Goal: Task Accomplishment & Management: Complete application form

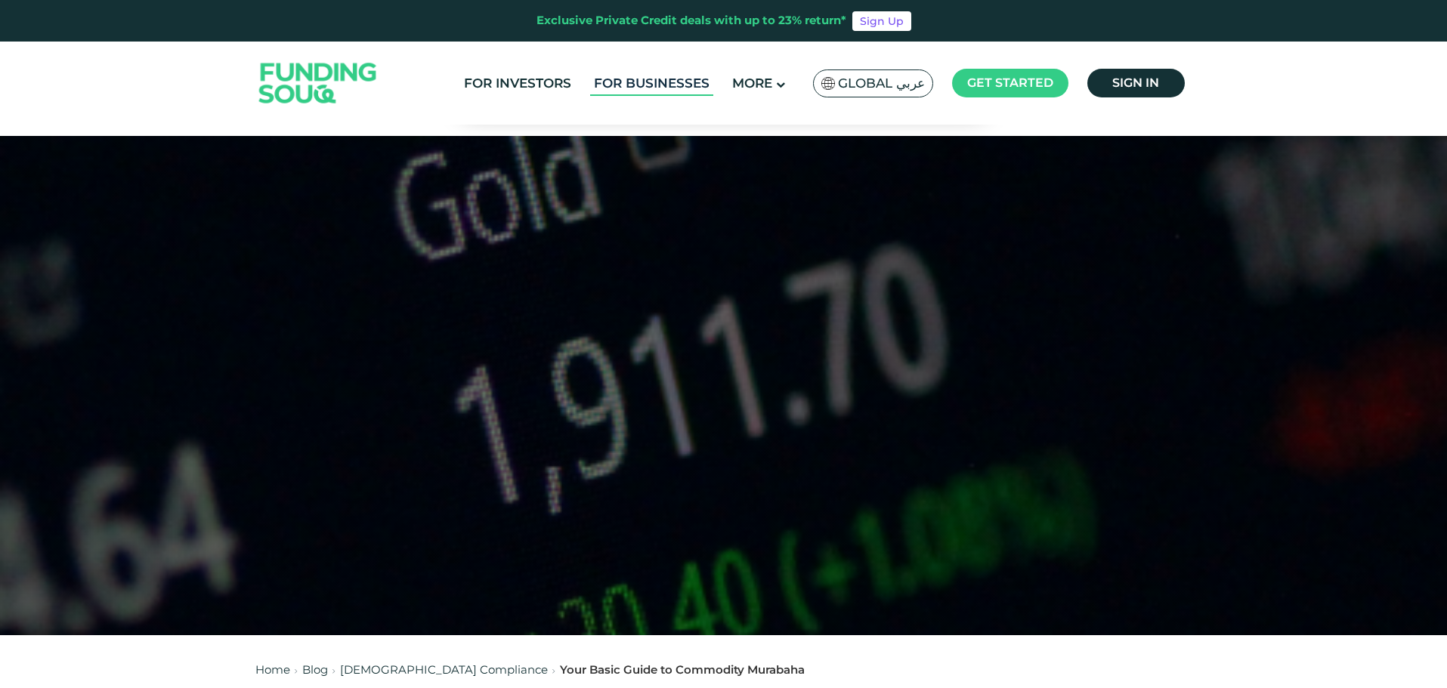
click at [642, 81] on link "For Businesses" at bounding box center [651, 83] width 123 height 25
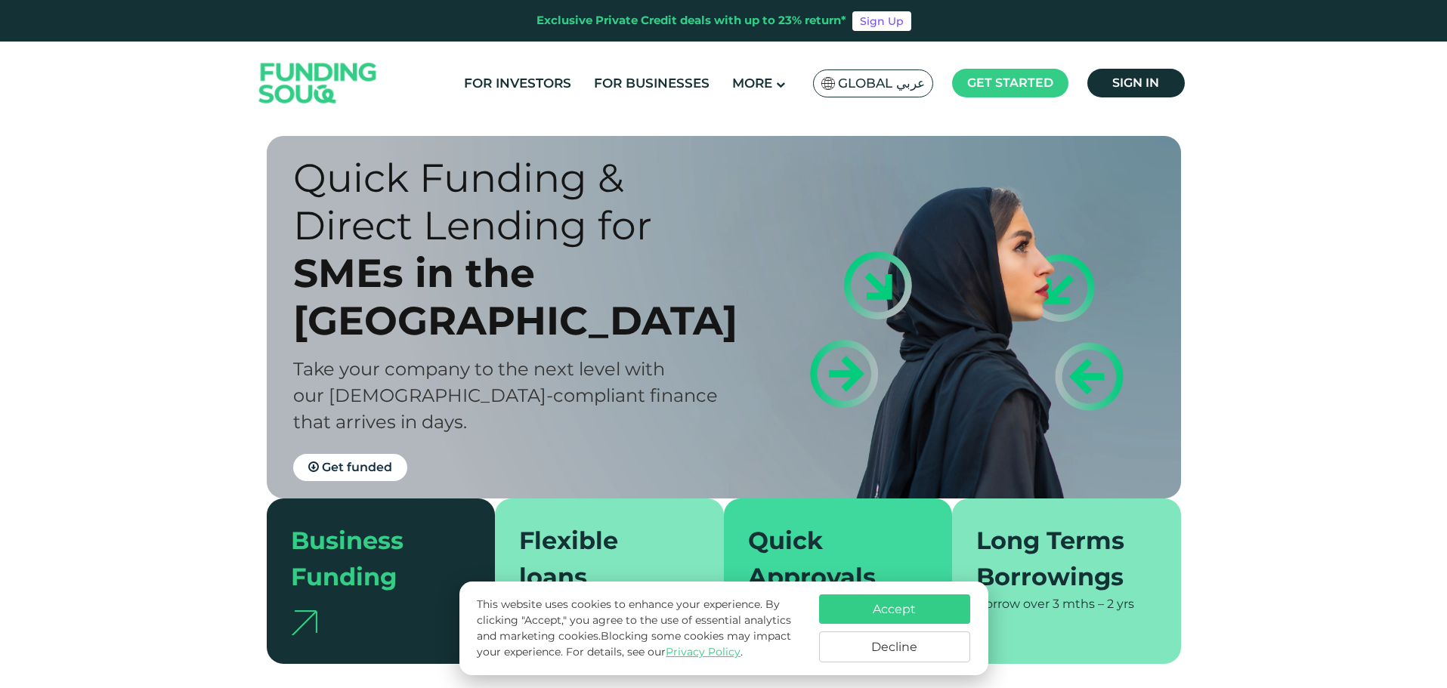
click at [901, 83] on span "Global عربي" at bounding box center [881, 83] width 87 height 17
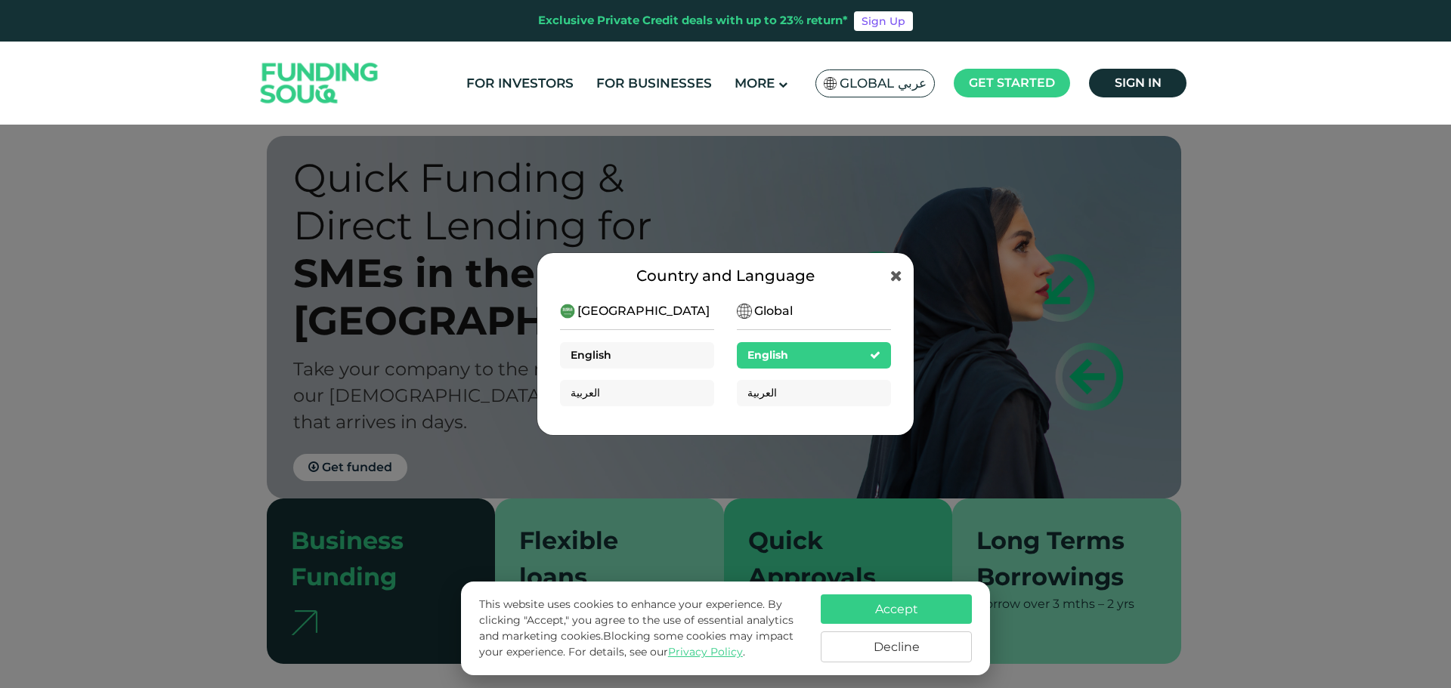
click at [648, 355] on div "English" at bounding box center [637, 355] width 154 height 26
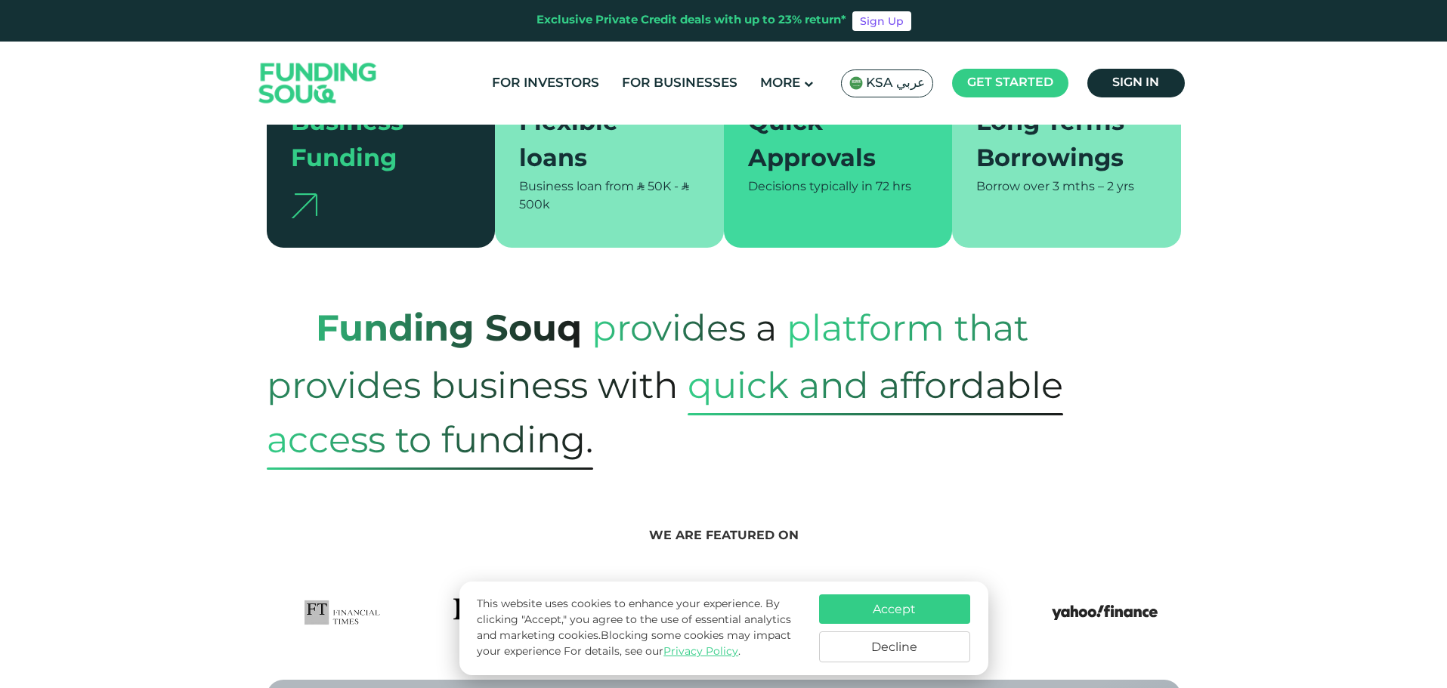
scroll to position [353, 0]
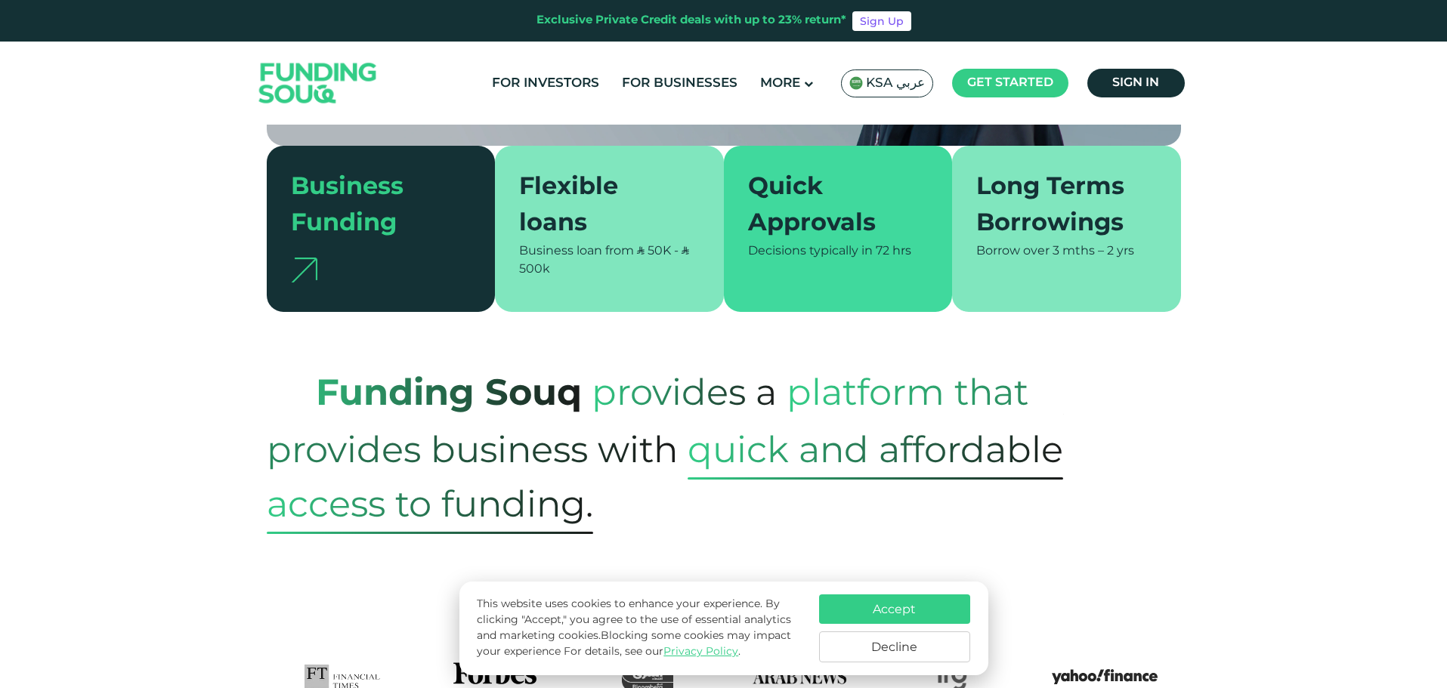
click at [911, 611] on button "Accept" at bounding box center [894, 609] width 151 height 29
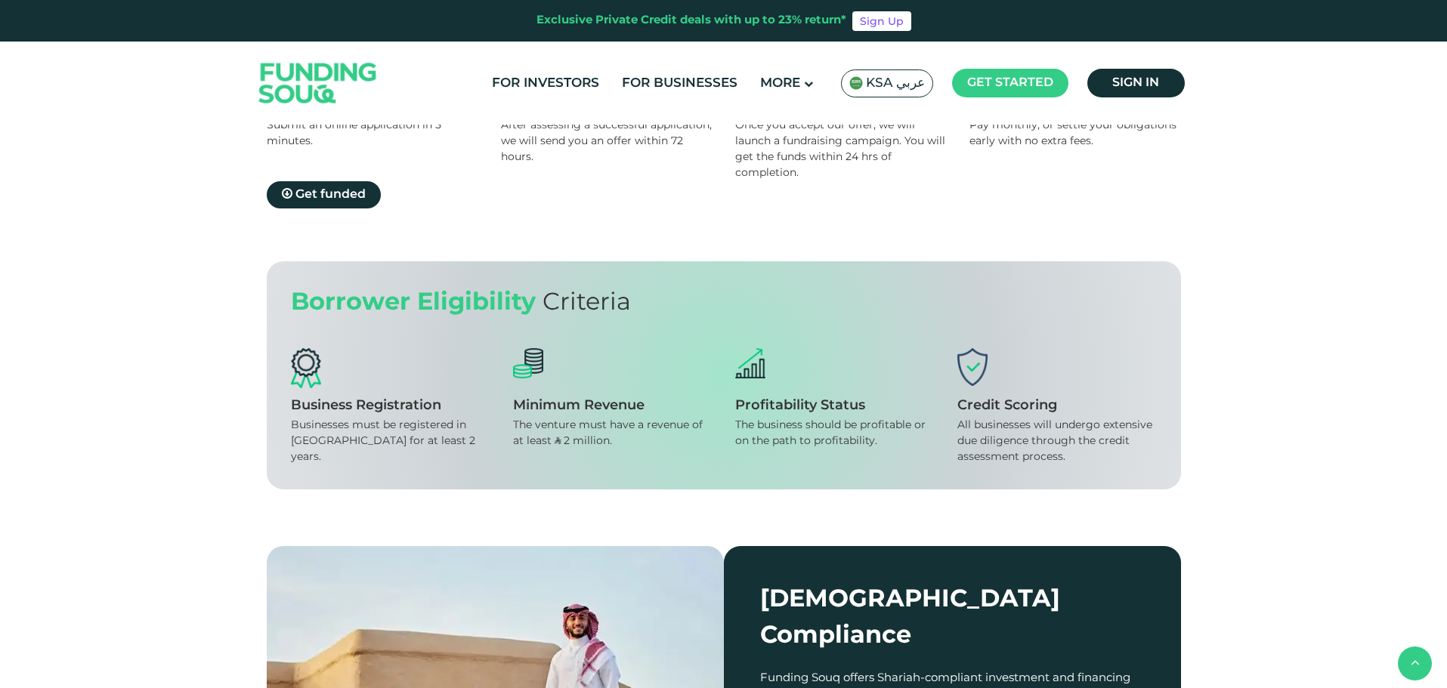
scroll to position [1587, 0]
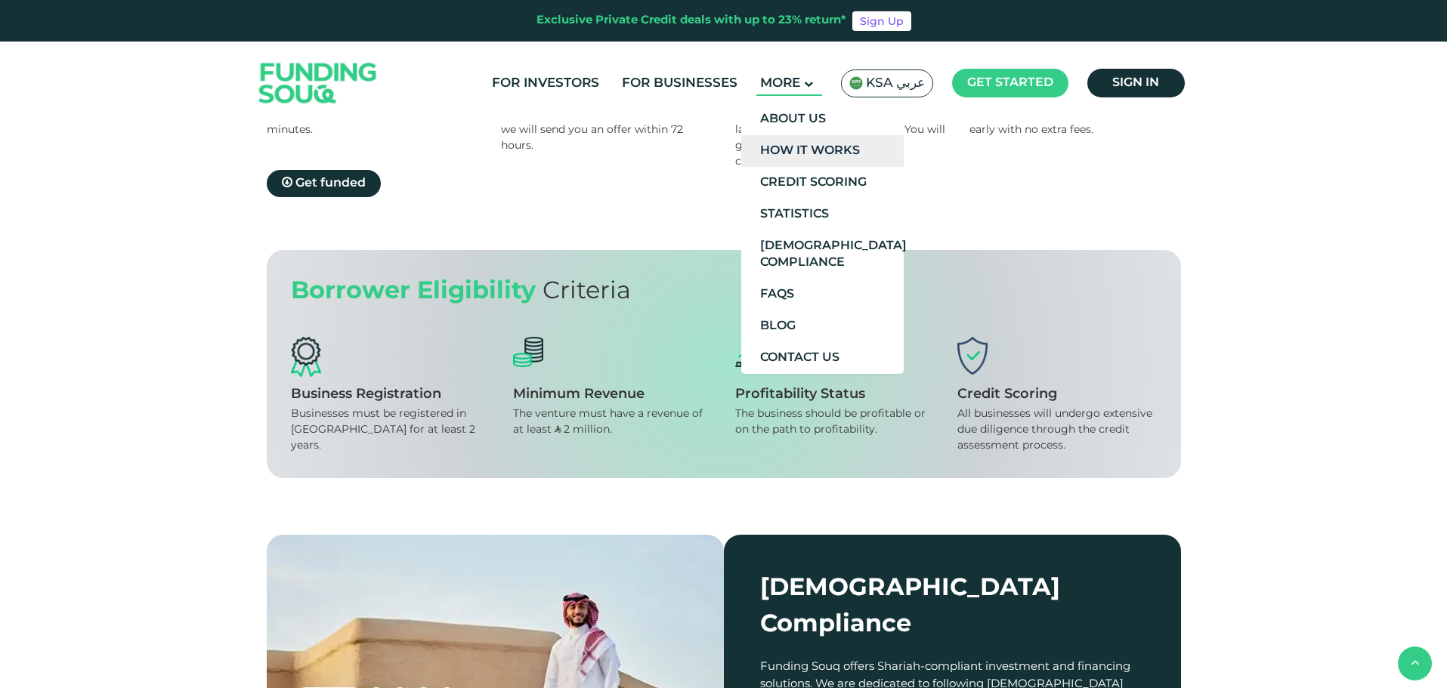
click at [825, 153] on link "How It Works" at bounding box center [822, 151] width 162 height 32
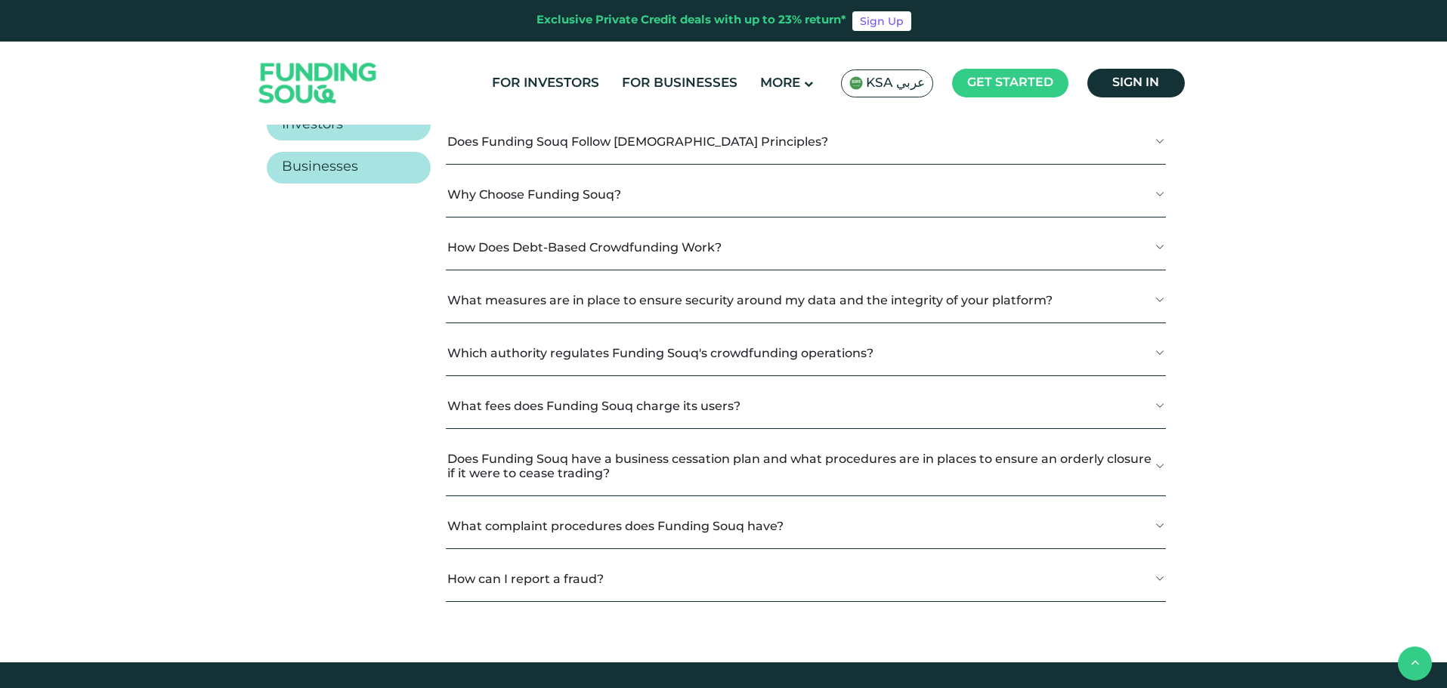
scroll to position [1763, 0]
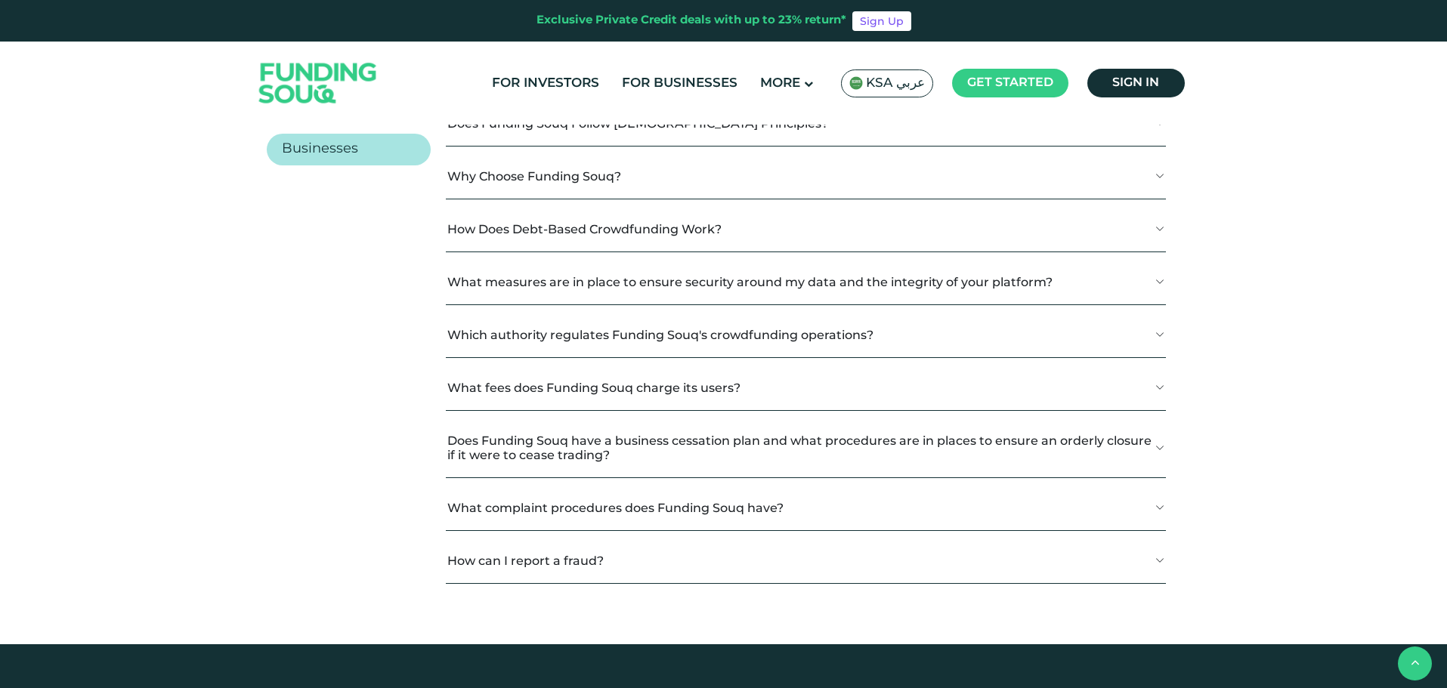
click at [620, 93] on button "What is Funding Souq?" at bounding box center [805, 70] width 719 height 45
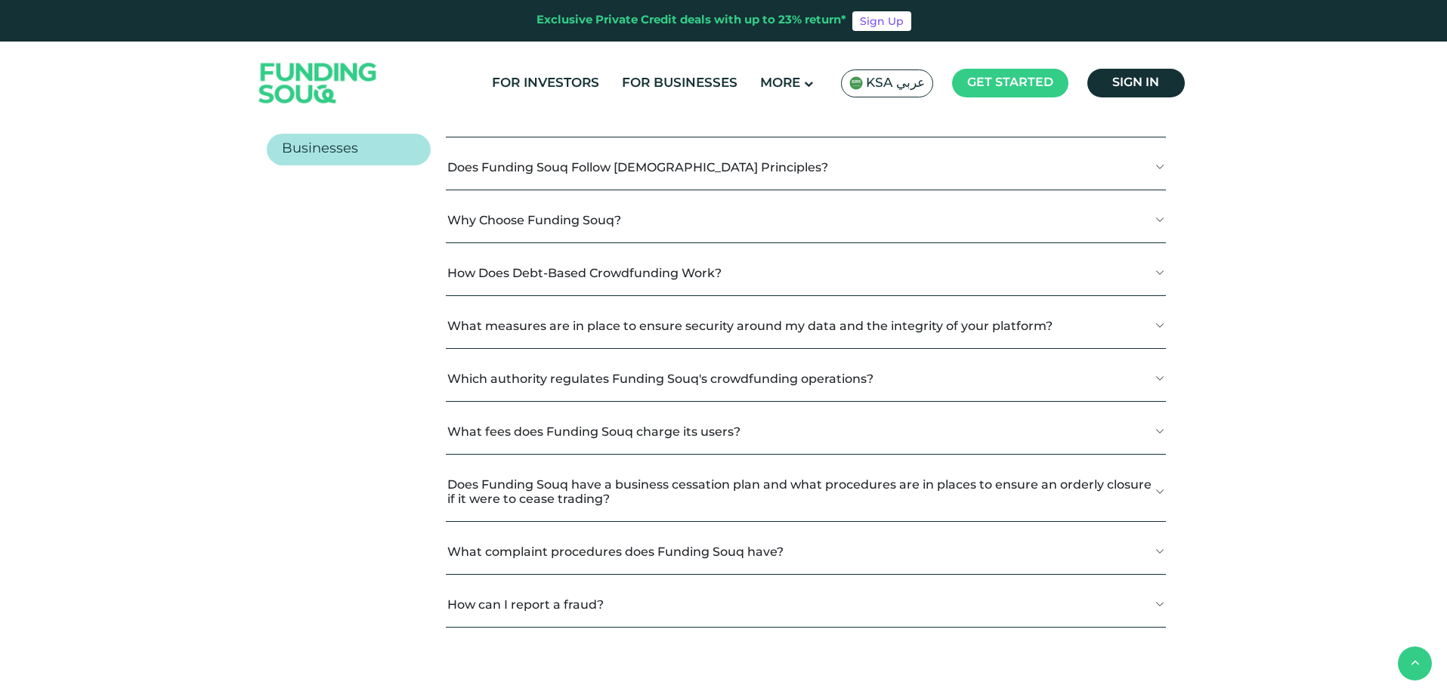
click at [636, 190] on button "Does Funding Souq Follow Shariah Principles?" at bounding box center [805, 167] width 719 height 45
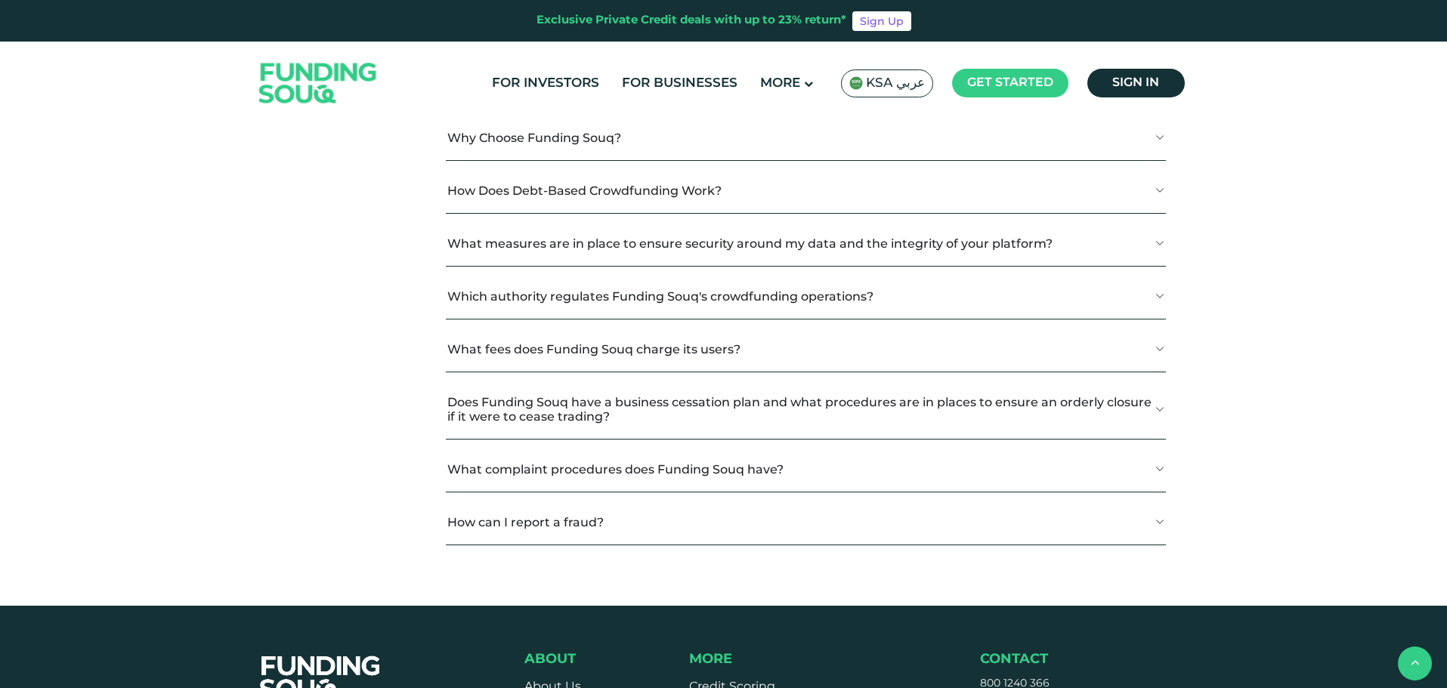
scroll to position [1940, 0]
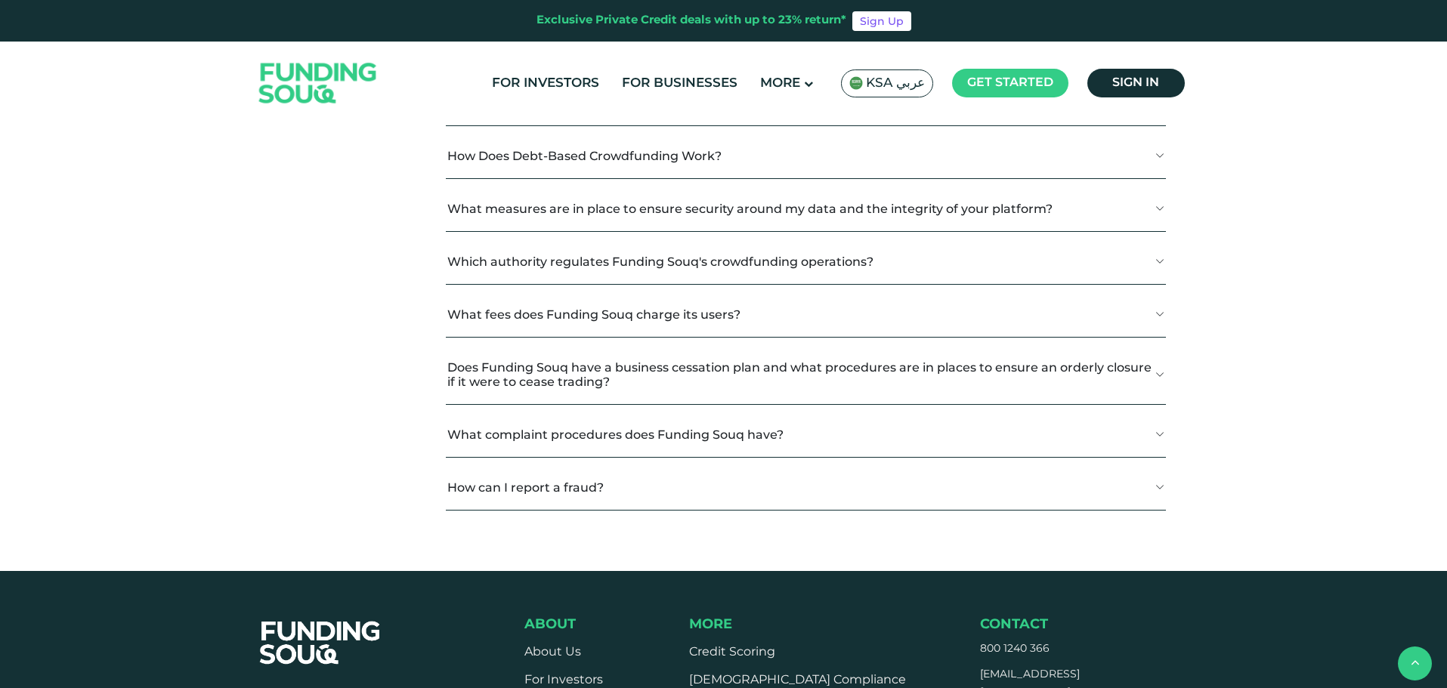
click at [718, 178] on button "How Does Debt-Based Crowdfunding Work?" at bounding box center [805, 156] width 719 height 45
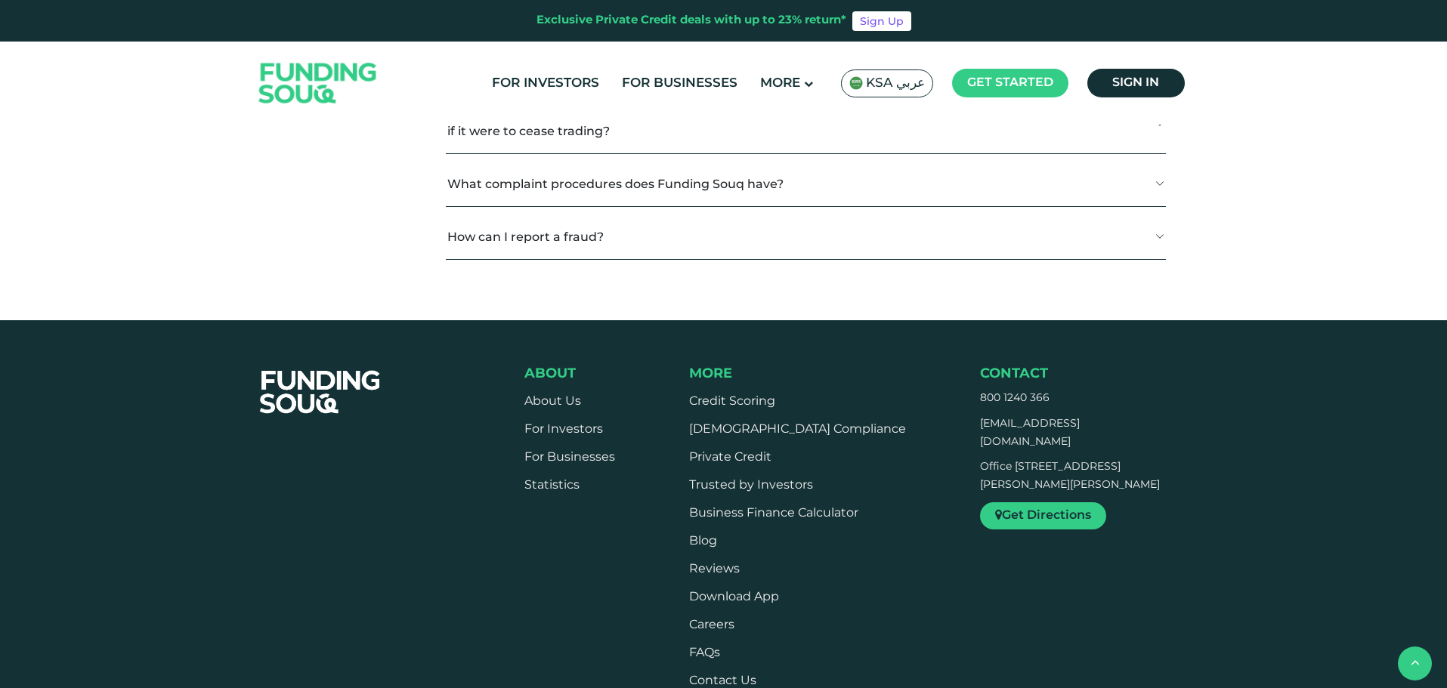
scroll to position [2469, 0]
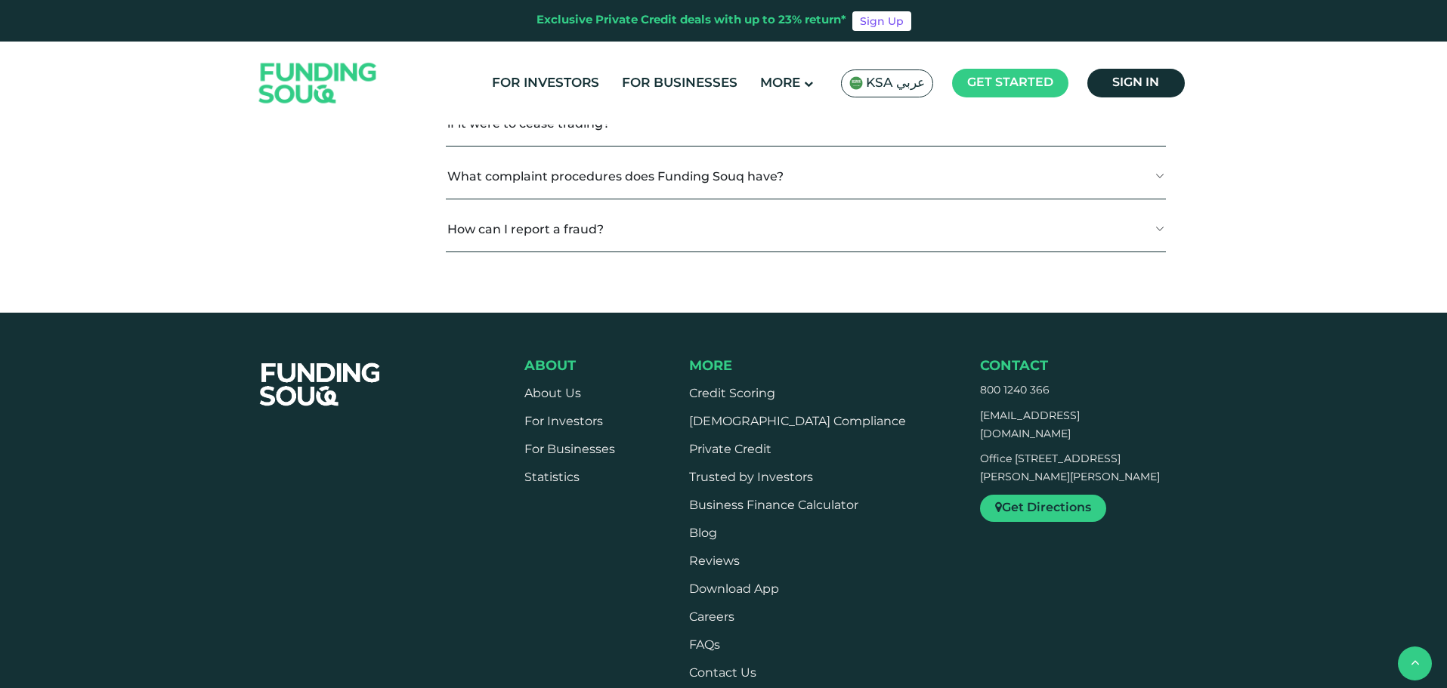
click at [698, 79] on button "What fees does Funding Souq charge its users?" at bounding box center [805, 56] width 719 height 45
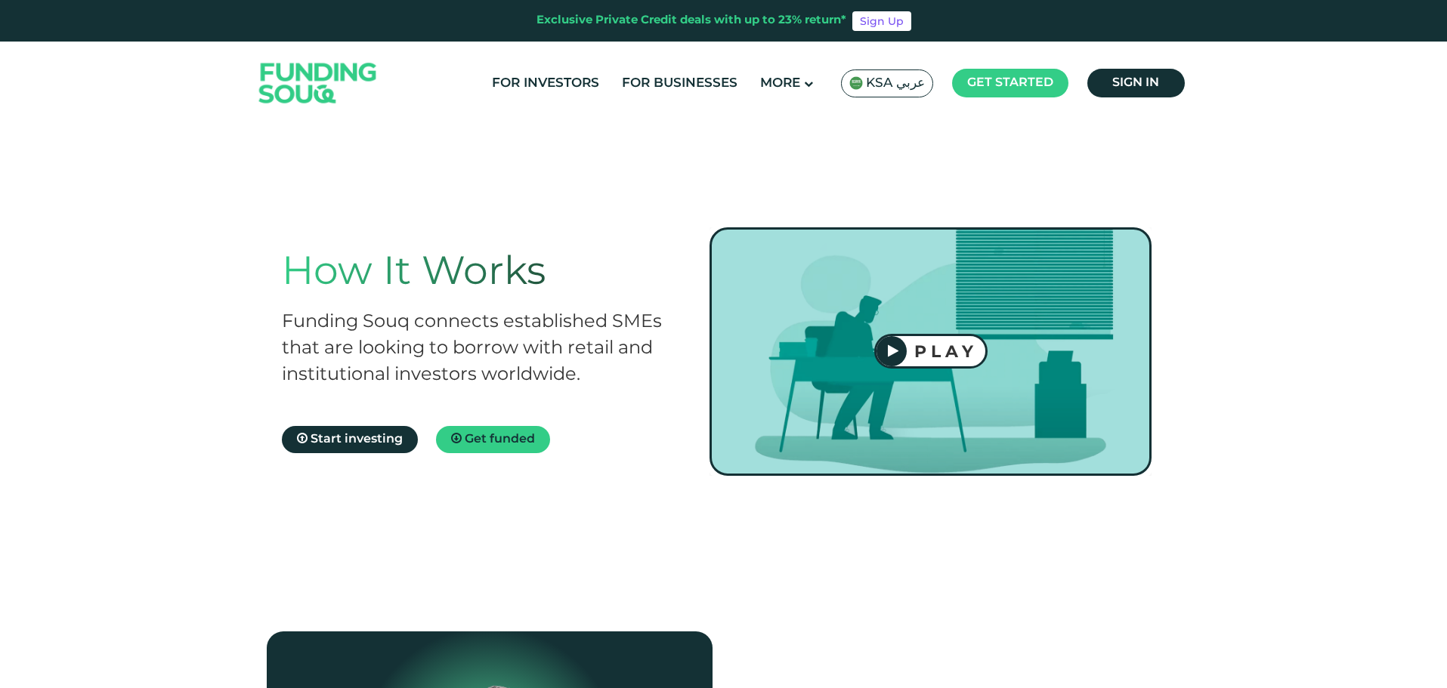
scroll to position [0, 0]
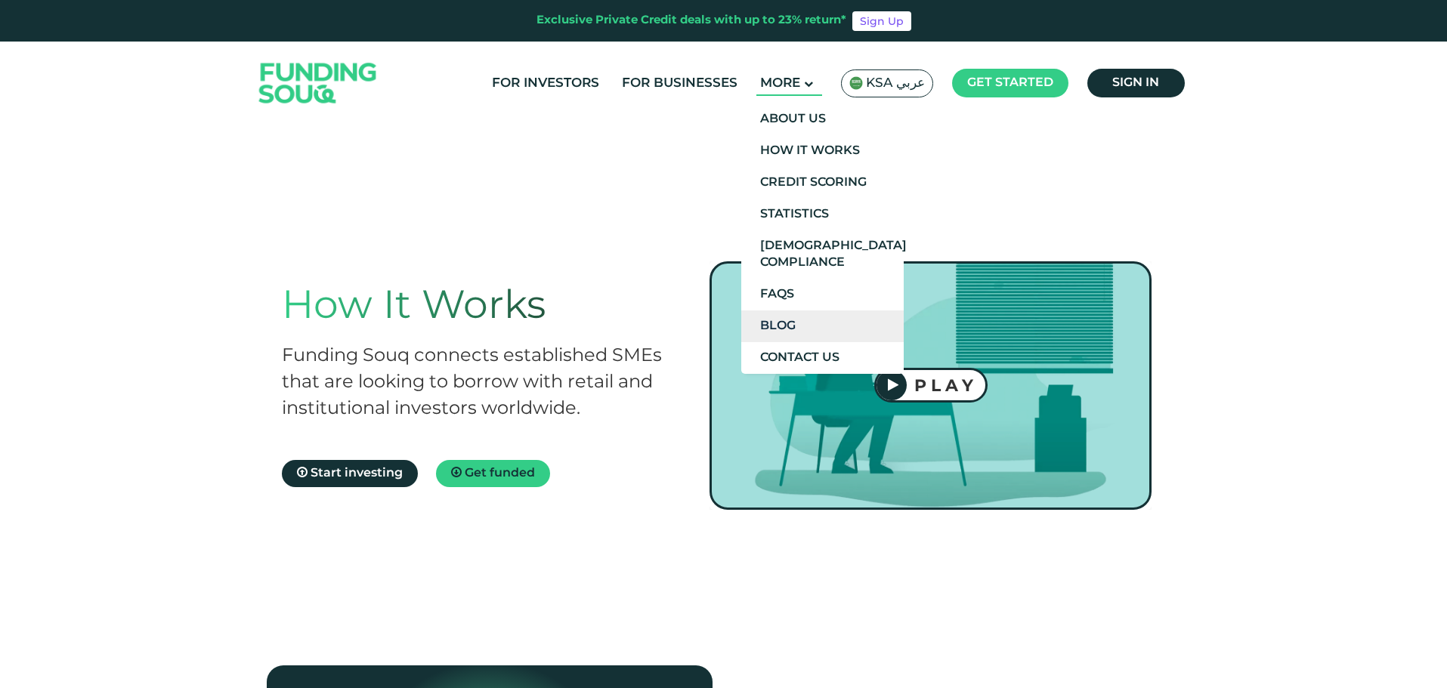
click at [790, 323] on link "Blog" at bounding box center [822, 327] width 162 height 32
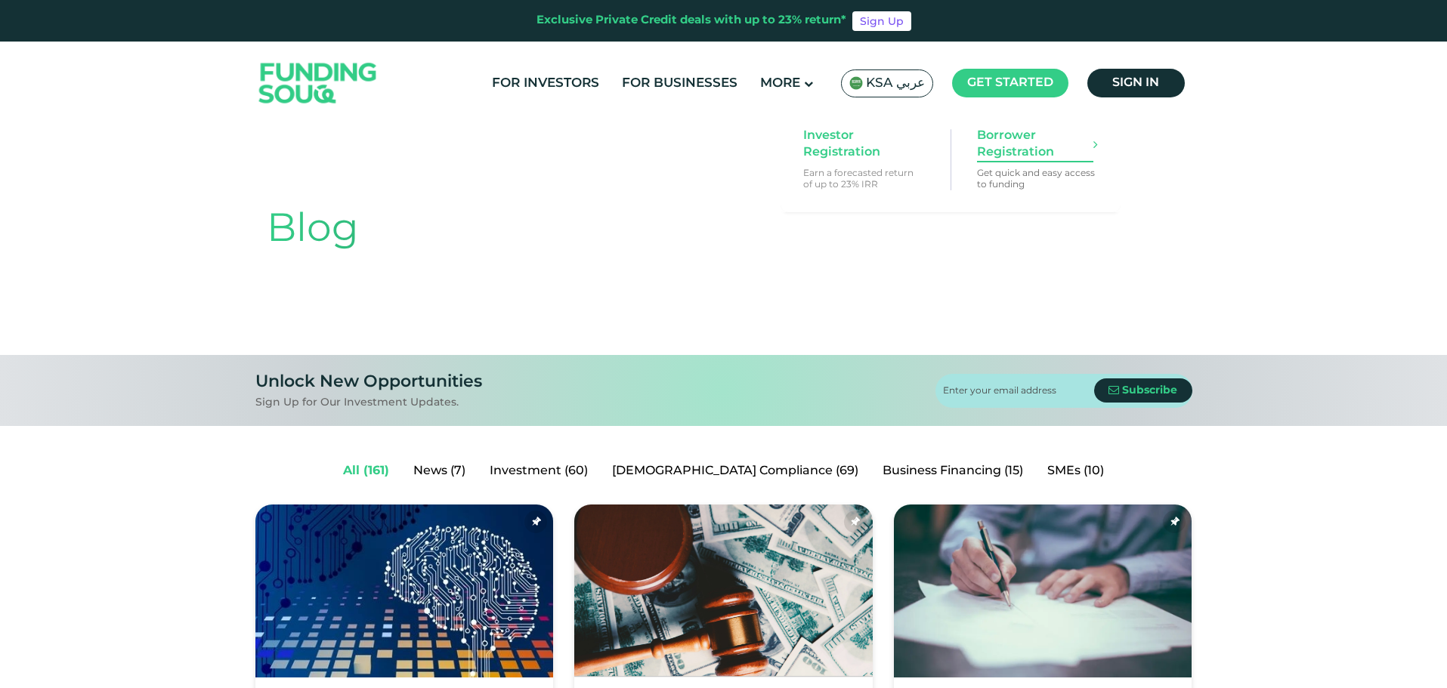
click at [1019, 144] on span "Borrower Registration" at bounding box center [1035, 144] width 116 height 33
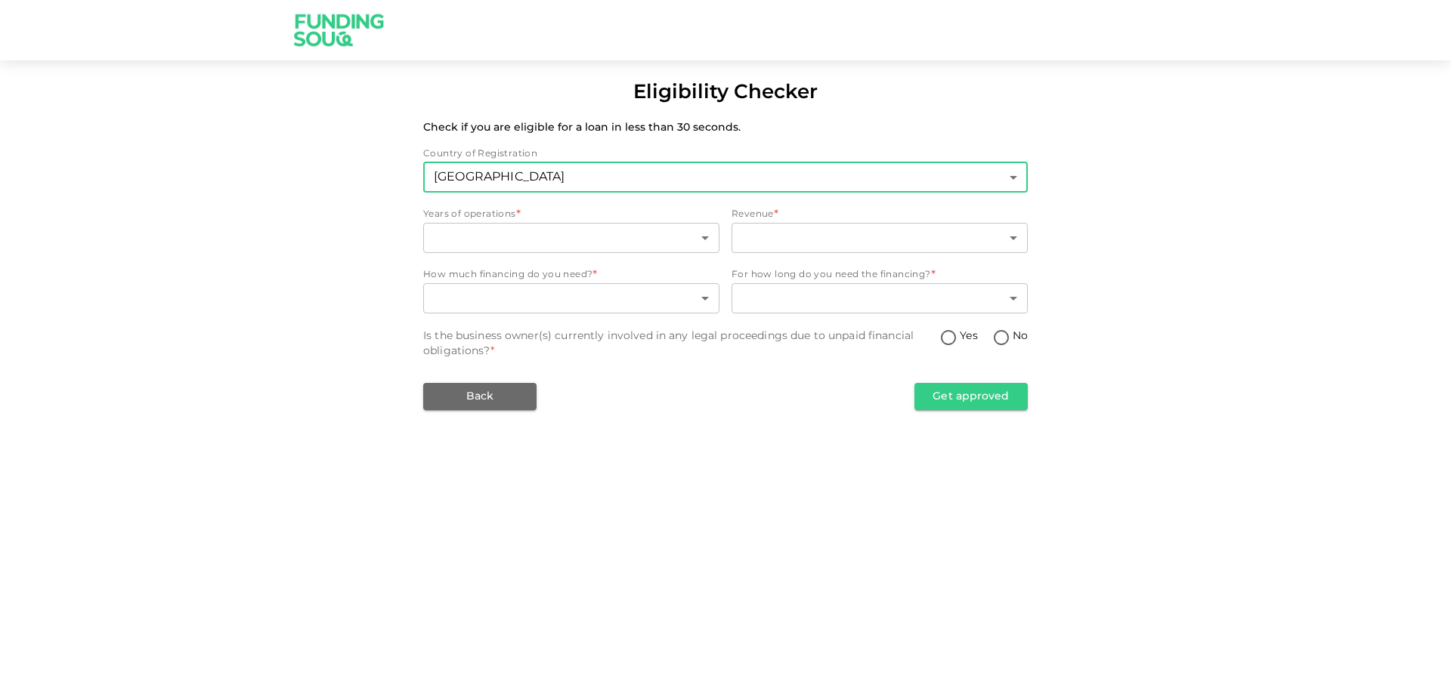
click at [535, 175] on body "Eligibility Checker Check if you are eligible for a loan in less than 30 second…" at bounding box center [725, 344] width 1451 height 688
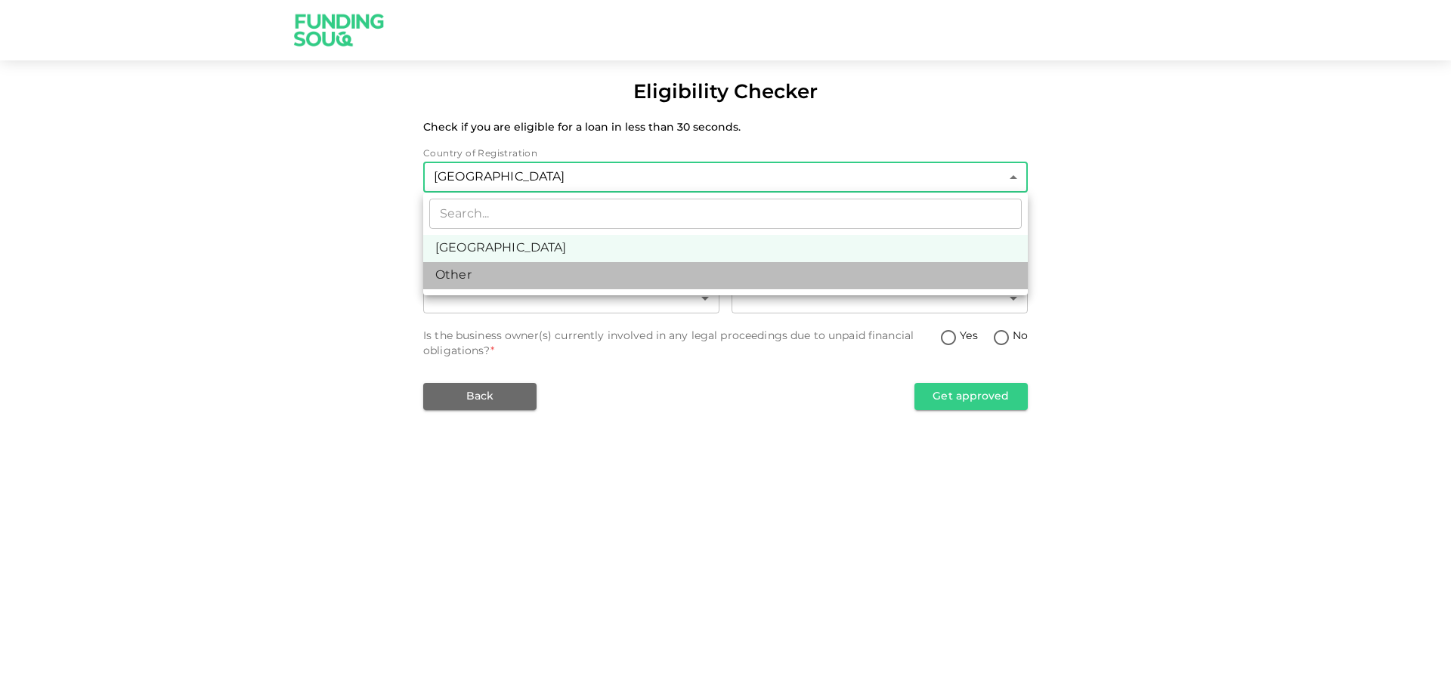
click at [542, 286] on li "Other" at bounding box center [725, 275] width 604 height 27
type input "3"
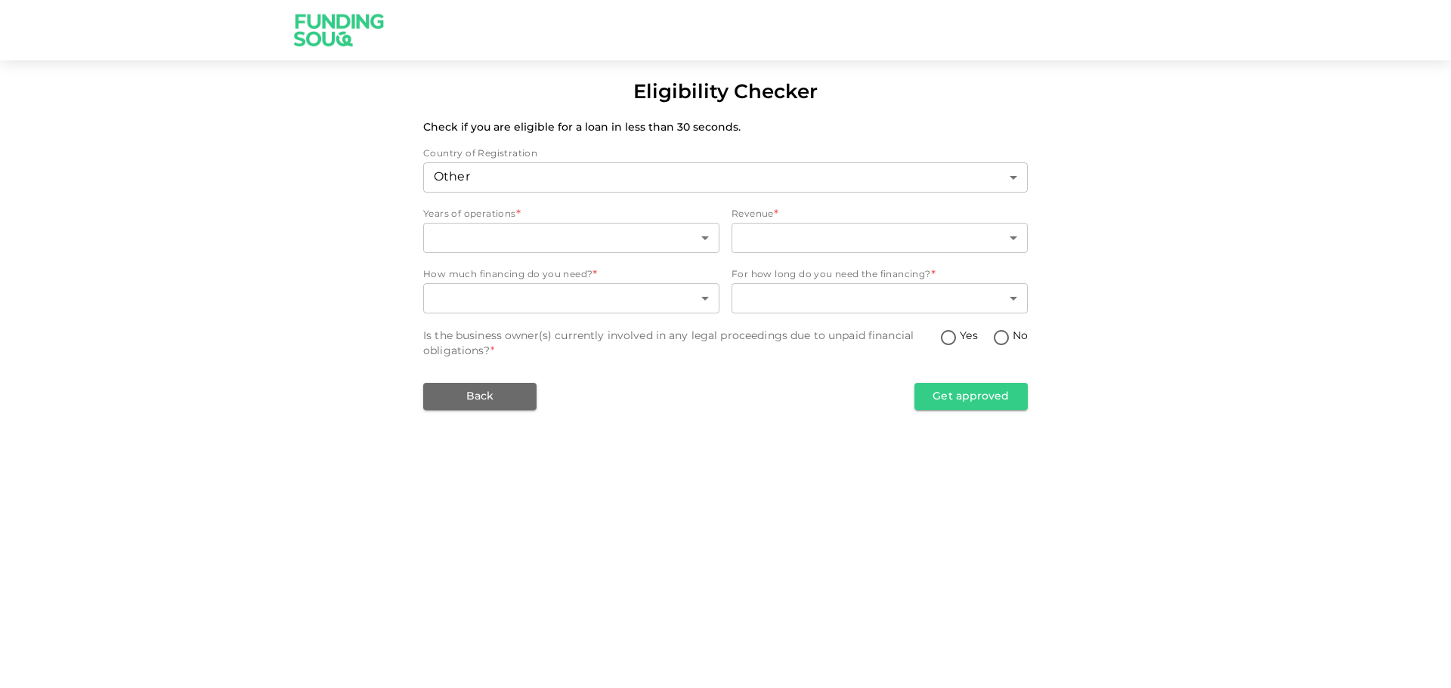
click at [376, 206] on div "Eligibility Checker Check if you are eligible for a loan in less than 30 second…" at bounding box center [725, 245] width 1451 height 332
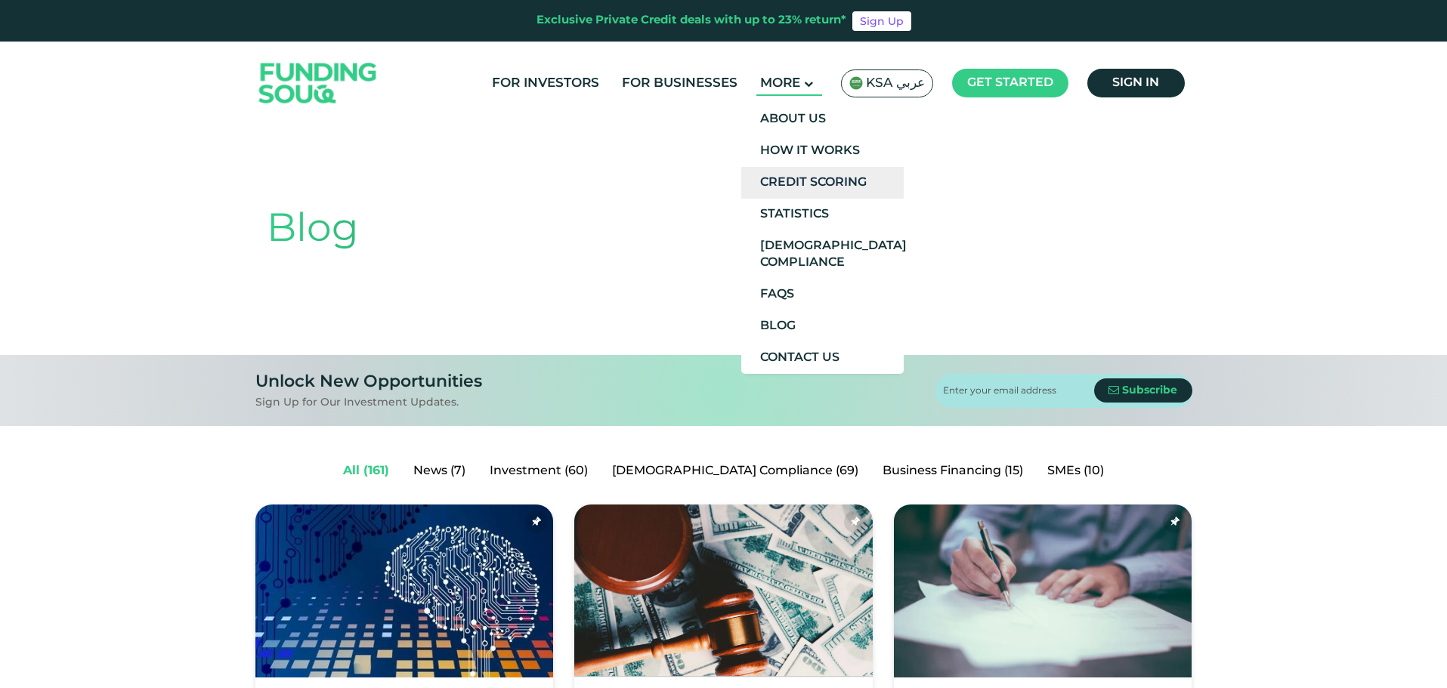
click at [802, 178] on link "Credit Scoring" at bounding box center [822, 183] width 162 height 32
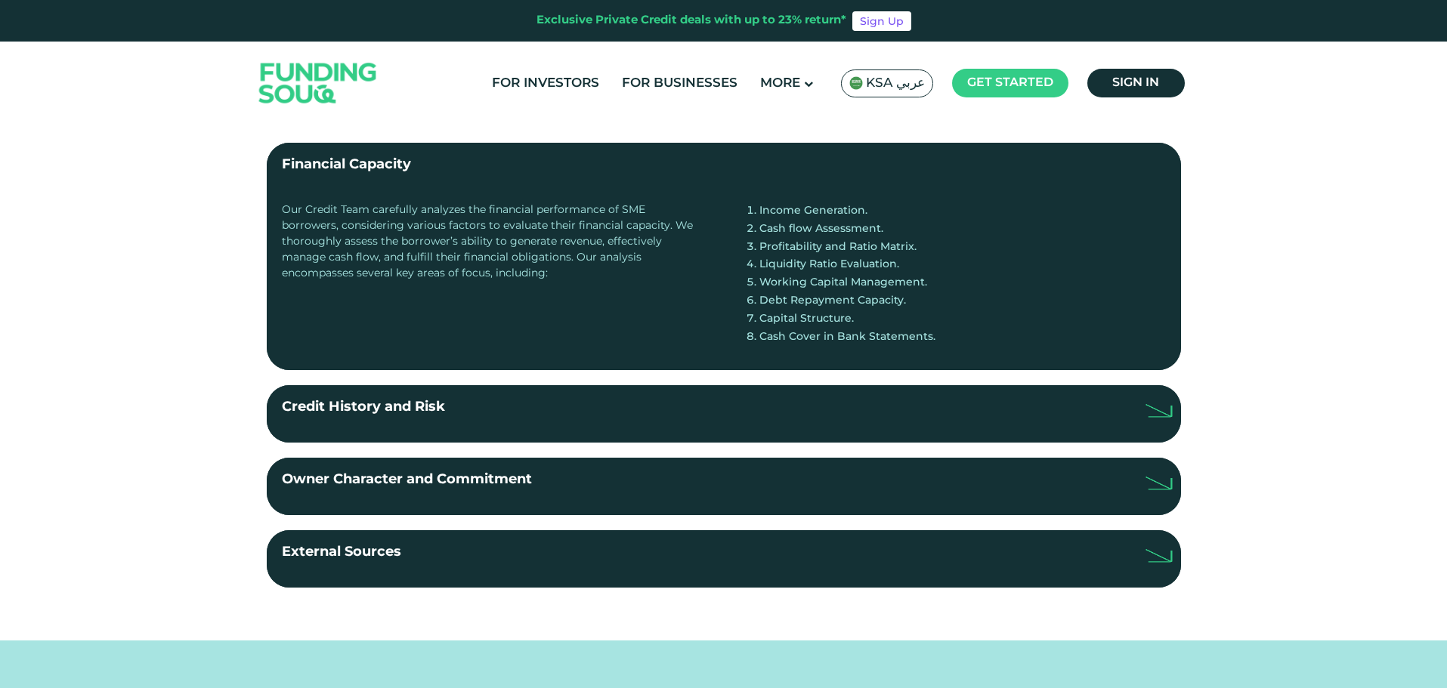
scroll to position [353, 0]
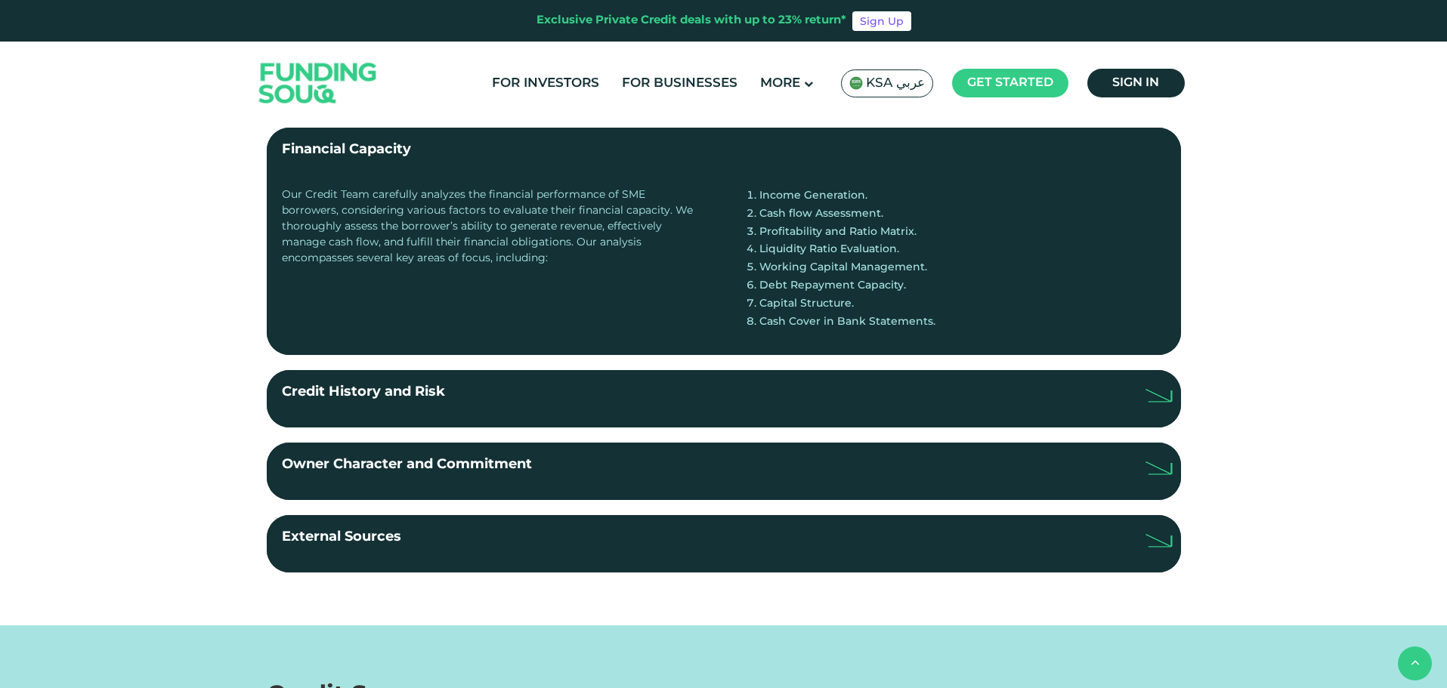
click at [736, 391] on label "Credit History and Risk" at bounding box center [724, 398] width 914 height 57
click at [0, 0] on input "Credit History and Risk" at bounding box center [0, 0] width 0 height 0
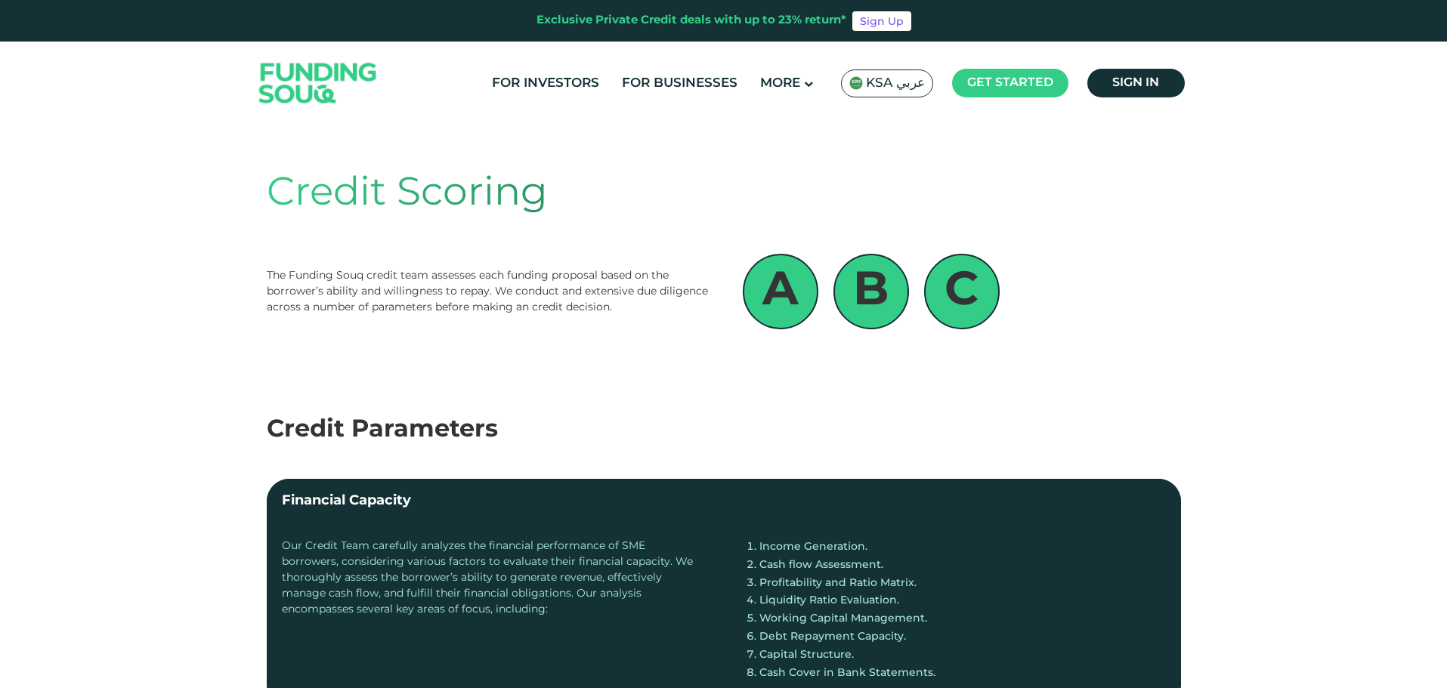
scroll to position [0, 0]
